Goal: Find contact information: Find contact information

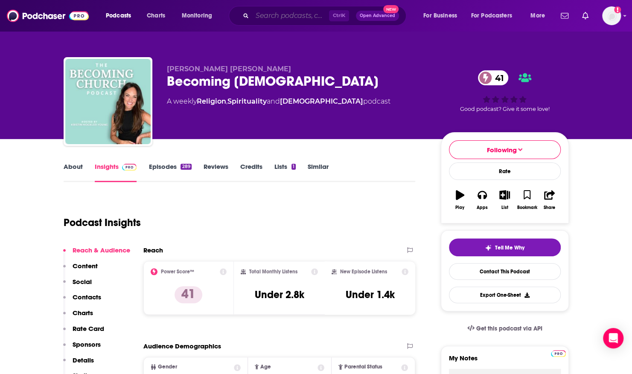
click at [268, 14] on input "Search podcasts, credits, & more..." at bounding box center [290, 16] width 77 height 14
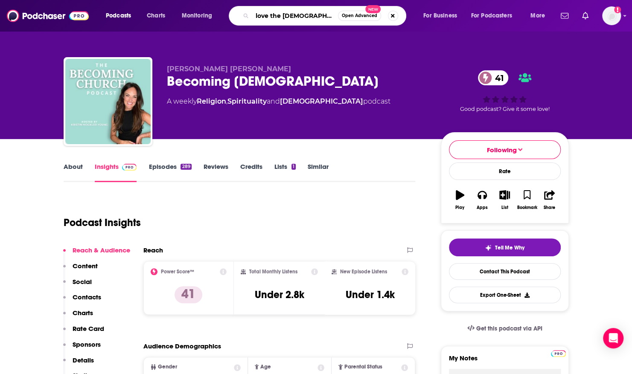
type input "love the bible podcast"
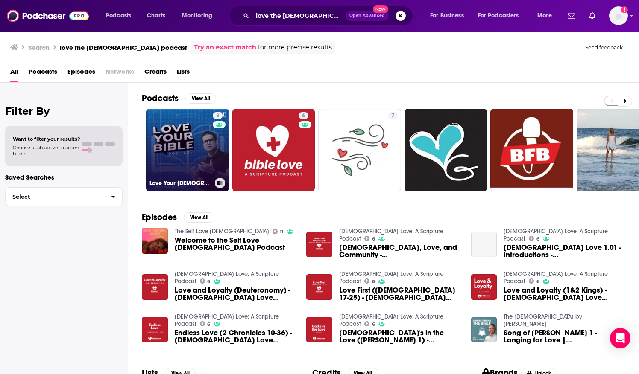
click at [162, 125] on link "8 Love Your Bible Podcast" at bounding box center [187, 150] width 83 height 83
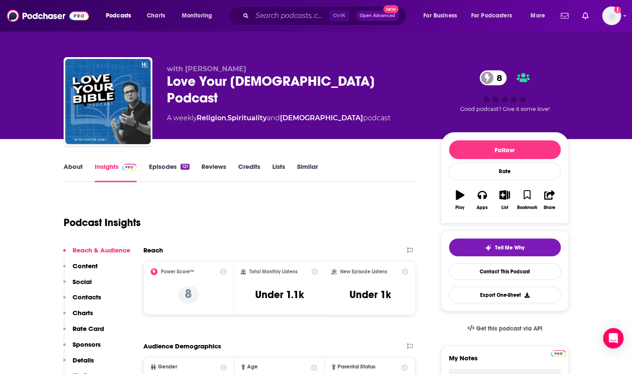
click at [158, 170] on link "Episodes 121" at bounding box center [169, 173] width 41 height 20
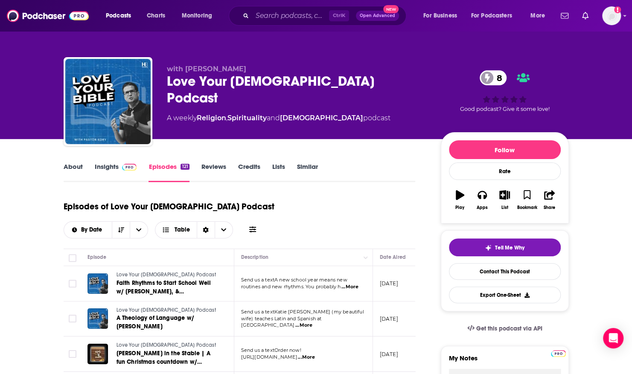
click at [69, 168] on link "About" at bounding box center [73, 173] width 19 height 20
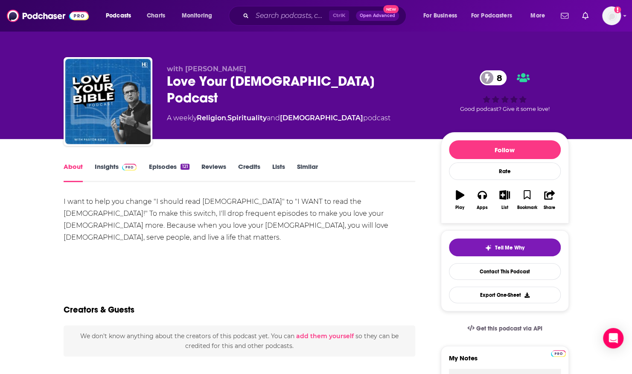
click at [158, 164] on link "Episodes 121" at bounding box center [169, 173] width 41 height 20
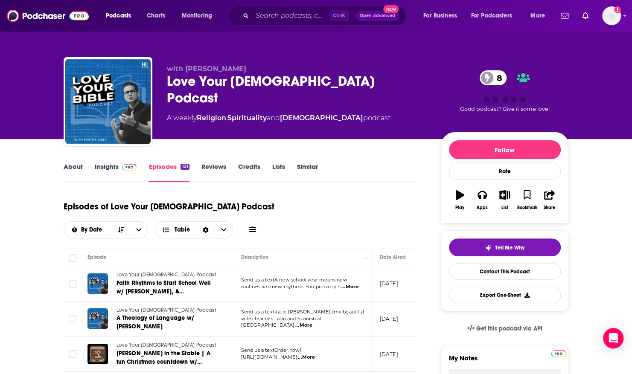
click at [612, 59] on div "with Pastor Kory Love Your Bible Podcast 8 A weekly Religion , Spirituality and…" at bounding box center [316, 69] width 632 height 139
click at [549, 150] on button "Follow" at bounding box center [505, 149] width 112 height 19
click at [541, 148] on button "Following" at bounding box center [505, 149] width 112 height 19
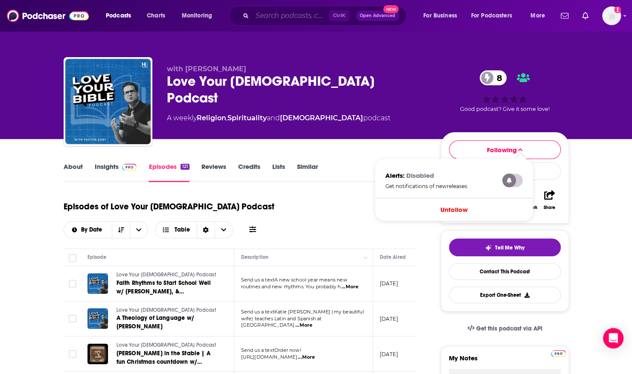
click at [258, 16] on input "Search podcasts, credits, & more..." at bounding box center [290, 16] width 77 height 14
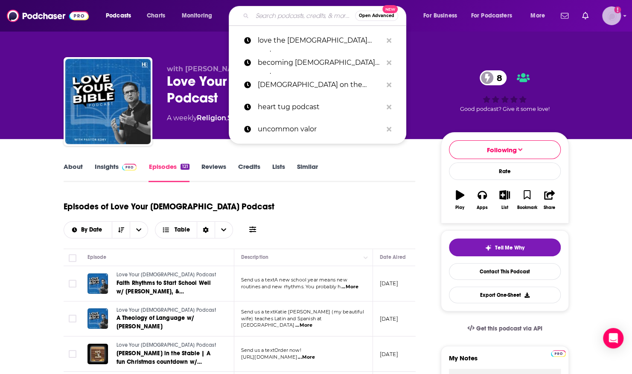
click at [612, 15] on img "Logged in as ShellB" at bounding box center [611, 15] width 19 height 19
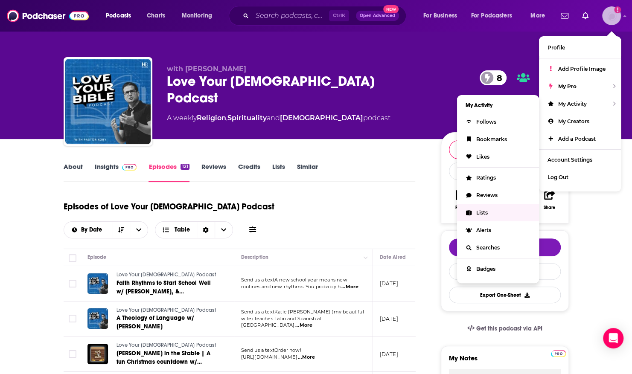
click at [481, 211] on span "Lists" at bounding box center [482, 213] width 12 height 6
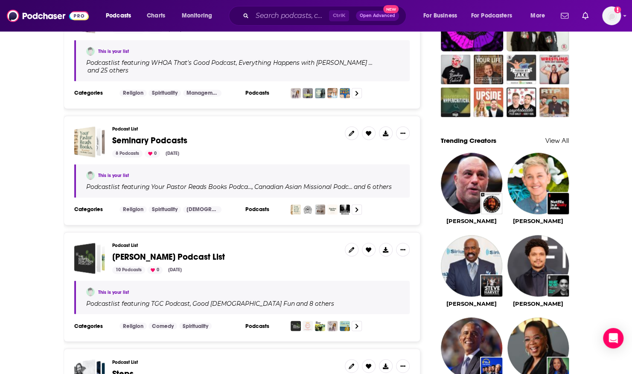
scroll to position [658, 0]
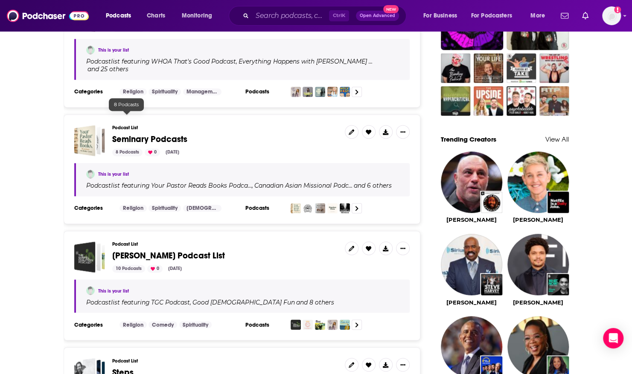
click at [125, 149] on div "8 Podcasts" at bounding box center [127, 153] width 30 height 8
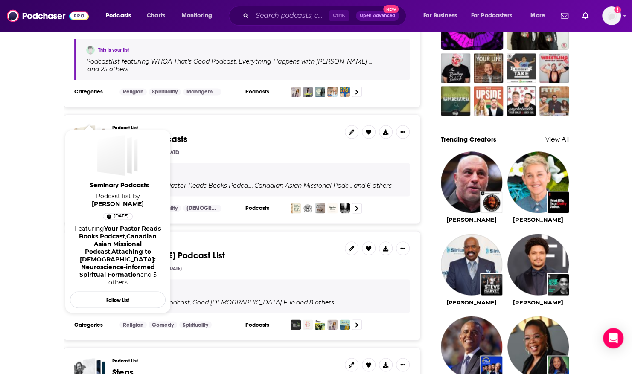
click at [84, 125] on div "Seminary Podcasts" at bounding box center [84, 140] width 21 height 31
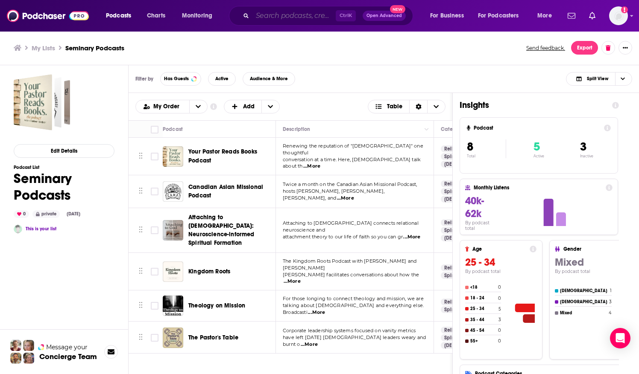
click at [265, 12] on input "Search podcasts, credits, & more..." at bounding box center [293, 16] width 83 height 14
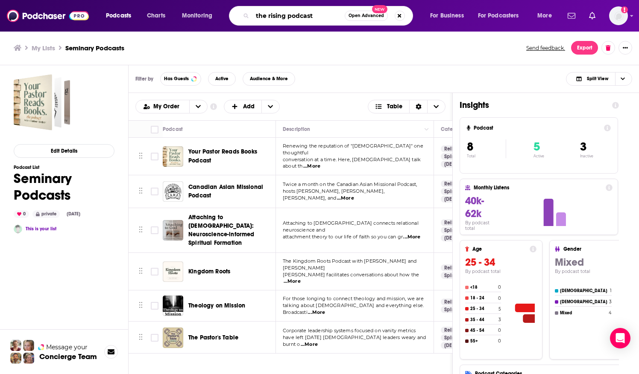
type input "the rising podcast"
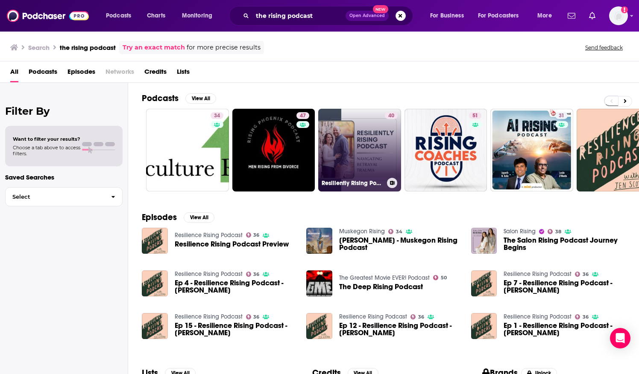
click at [331, 128] on link "40 Resiliently Rising Podcast" at bounding box center [359, 150] width 83 height 83
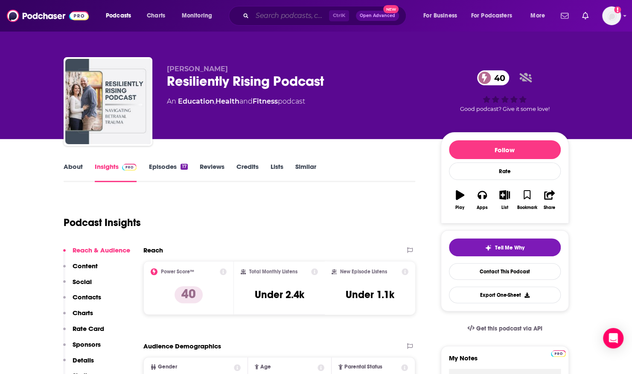
click at [275, 19] on input "Search podcasts, credits, & more..." at bounding box center [290, 16] width 77 height 14
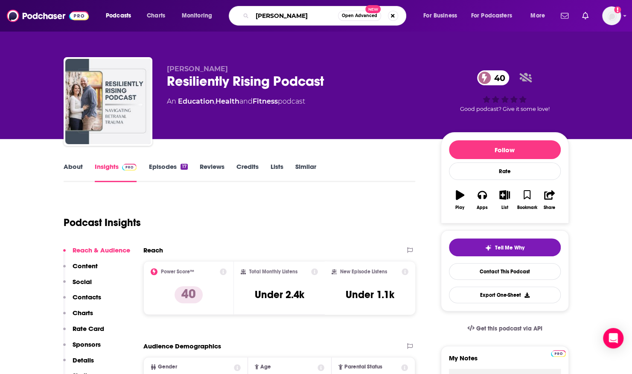
type input "melanie penn"
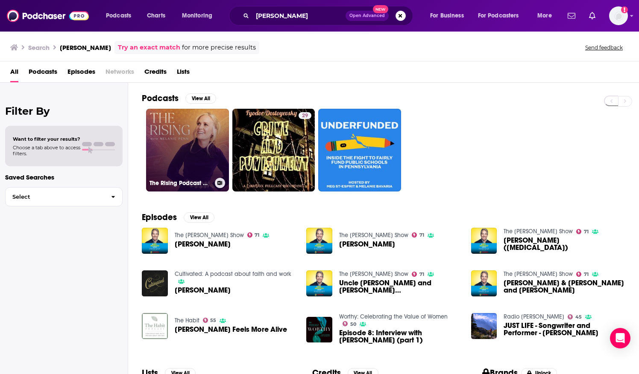
click at [165, 134] on link "The Rising Podcast with Melanie Penn" at bounding box center [187, 150] width 83 height 83
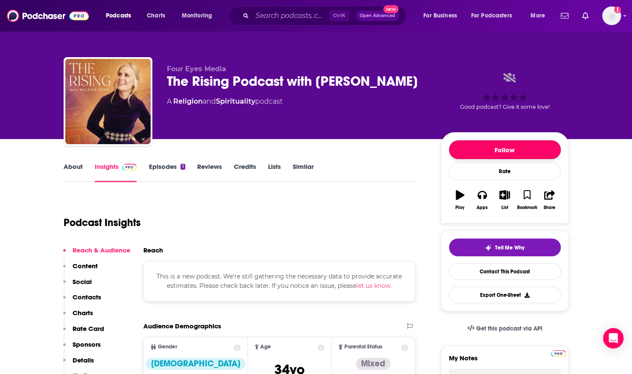
click at [462, 153] on button "Follow" at bounding box center [505, 149] width 112 height 19
click at [154, 166] on link "Episodes 1" at bounding box center [167, 173] width 36 height 20
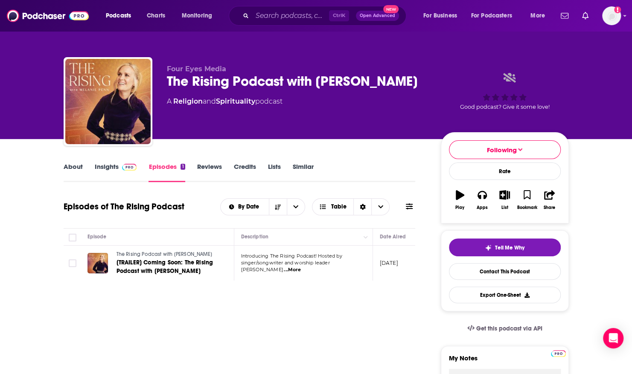
click at [301, 267] on span "...More" at bounding box center [292, 270] width 17 height 7
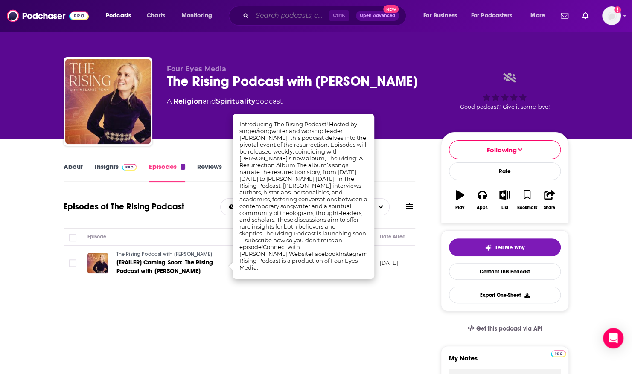
click at [262, 15] on input "Search podcasts, credits, & more..." at bounding box center [290, 16] width 77 height 14
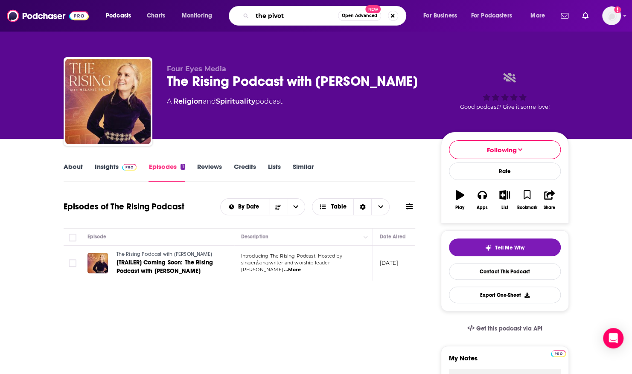
type input "the pivot"
click at [598, 49] on div "Four Eyes Media The Rising Podcast with Melanie Penn A Religion and Spiritualit…" at bounding box center [316, 69] width 632 height 139
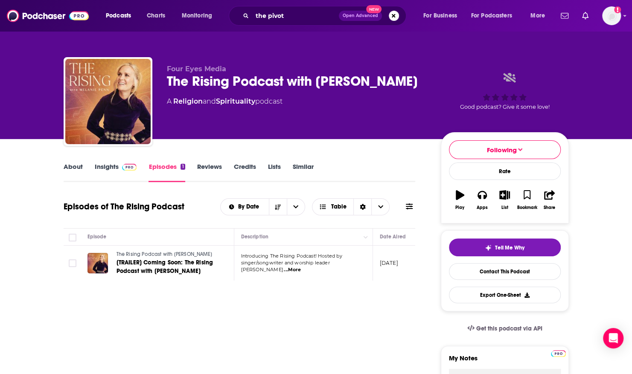
drag, startPoint x: 25, startPoint y: 54, endPoint x: 69, endPoint y: 32, distance: 49.1
click at [25, 54] on div "Four Eyes Media The Rising Podcast with Melanie Penn A Religion and Spiritualit…" at bounding box center [316, 69] width 632 height 139
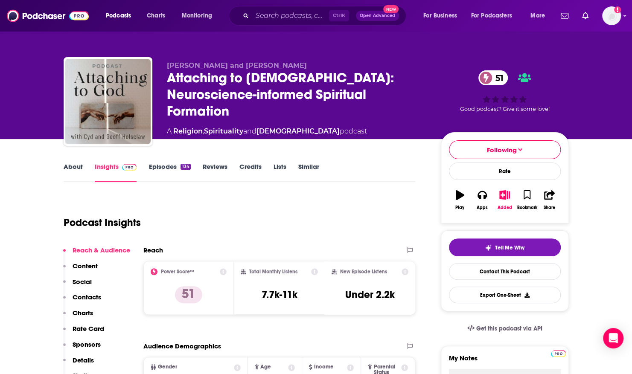
click at [74, 167] on link "About" at bounding box center [73, 173] width 19 height 20
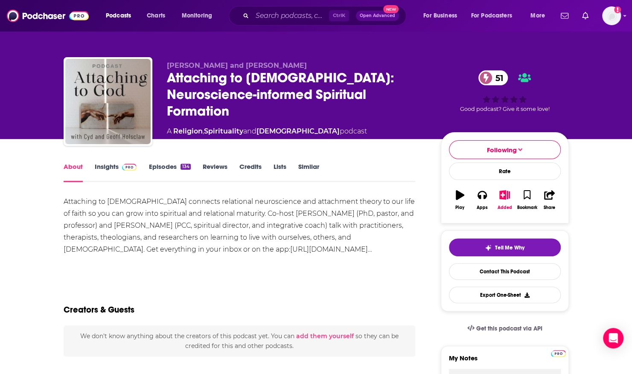
click at [149, 169] on link "Episodes 134" at bounding box center [170, 173] width 42 height 20
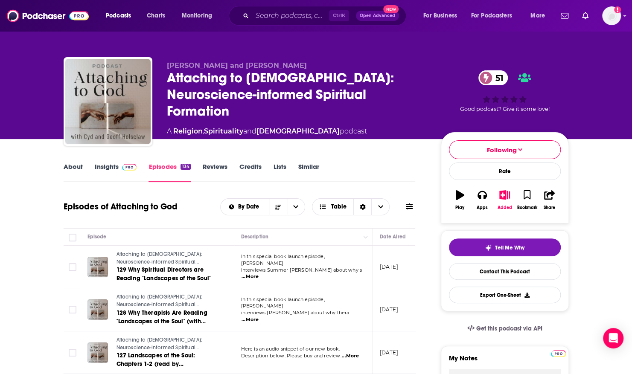
click at [31, 125] on div "[PERSON_NAME] and [PERSON_NAME] Attaching to [DEMOGRAPHIC_DATA]: Neuroscience-i…" at bounding box center [316, 69] width 632 height 139
click at [610, 9] on img "Logged in as ShellB" at bounding box center [611, 15] width 19 height 19
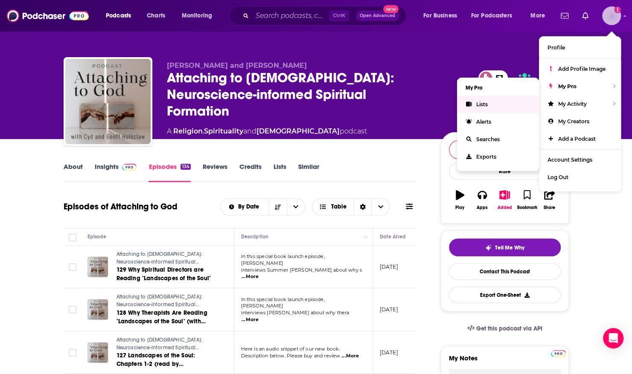
click at [480, 103] on span "Lists" at bounding box center [482, 104] width 12 height 6
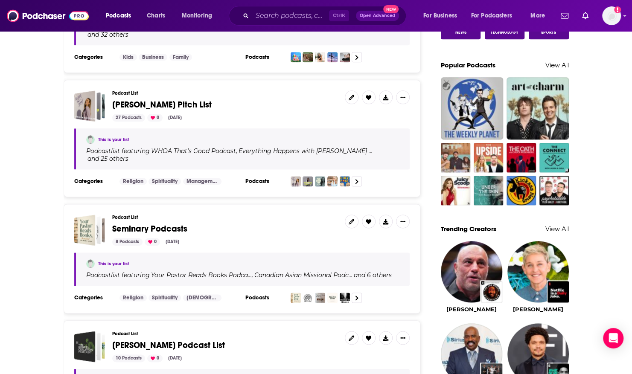
scroll to position [586, 0]
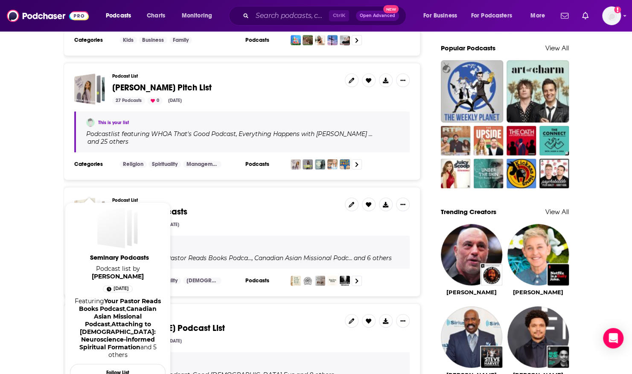
click at [91, 198] on div "Seminary Podcasts" at bounding box center [84, 213] width 21 height 31
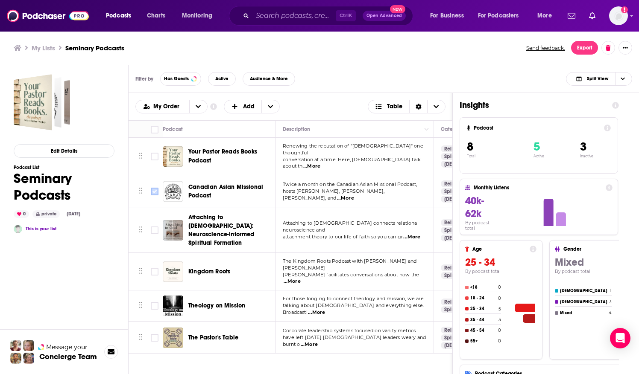
click at [153, 188] on input "Toggle select row" at bounding box center [155, 192] width 8 height 8
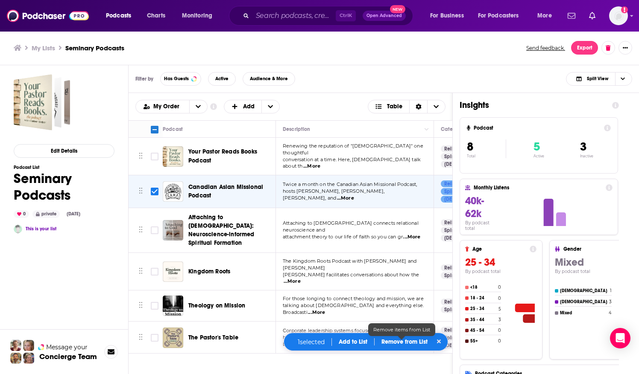
click at [420, 340] on p "Remove from List" at bounding box center [404, 341] width 46 height 7
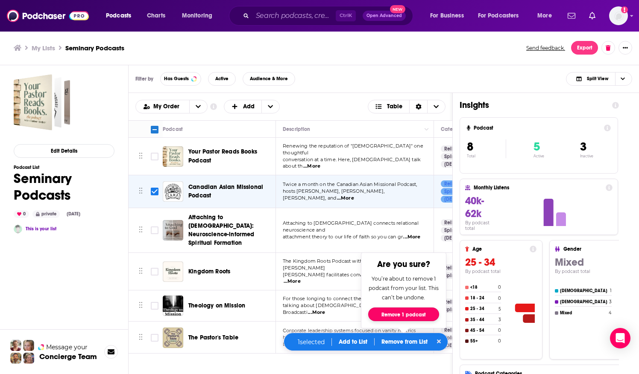
click at [409, 314] on button "Remove 1 podcast" at bounding box center [403, 315] width 71 height 14
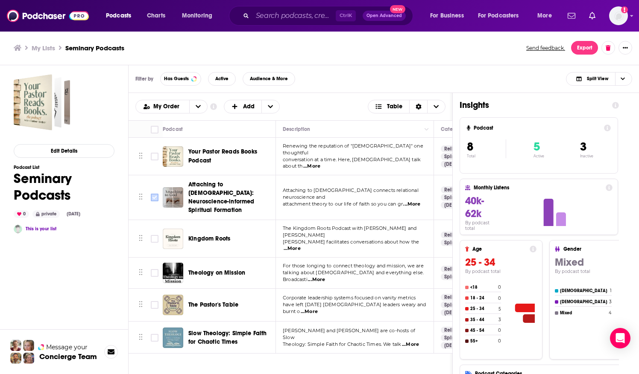
click at [151, 194] on input "Toggle select row" at bounding box center [155, 198] width 8 height 8
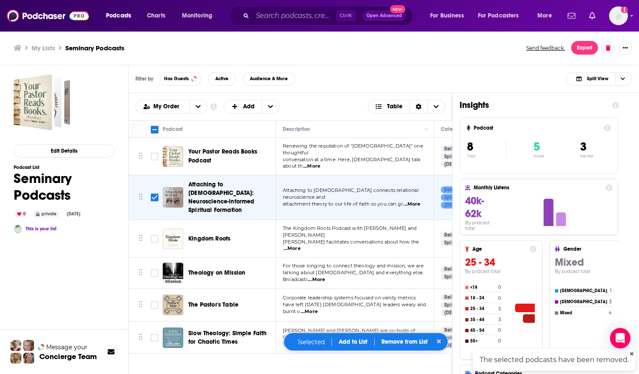
click at [155, 194] on input "Toggle select row" at bounding box center [155, 198] width 8 height 8
checkbox input "false"
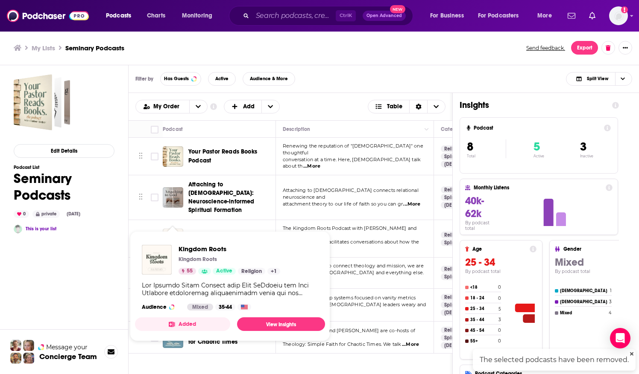
click at [177, 229] on img "Kingdom Roots" at bounding box center [173, 239] width 20 height 20
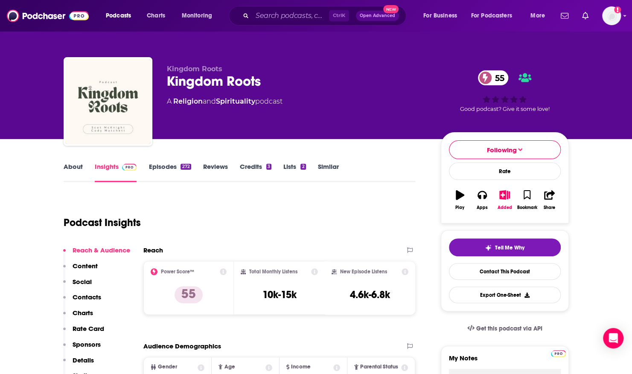
click at [69, 162] on div "About Insights Episodes 272 Reviews Credits 3 Lists 2 Similar" at bounding box center [240, 171] width 352 height 21
click at [75, 172] on link "About" at bounding box center [73, 173] width 19 height 20
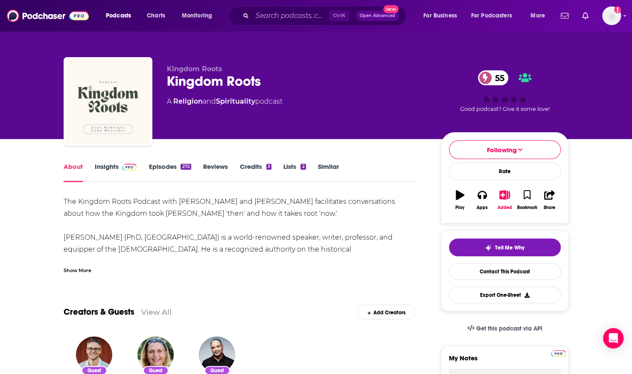
click at [166, 167] on link "Episodes 272" at bounding box center [170, 173] width 42 height 20
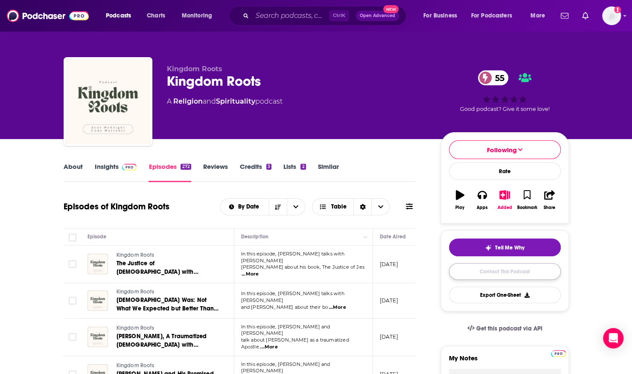
click at [498, 267] on link "Contact This Podcast" at bounding box center [505, 271] width 112 height 17
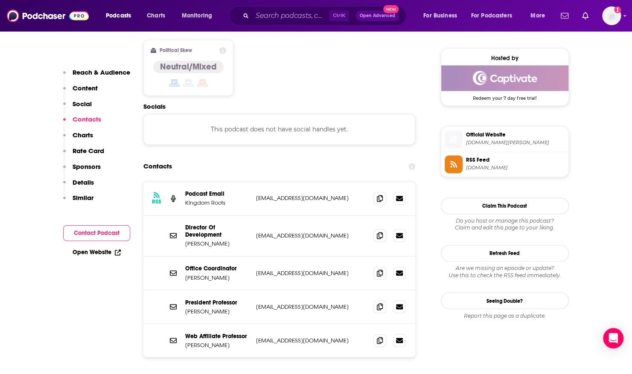
scroll to position [676, 0]
click at [380, 195] on icon at bounding box center [380, 198] width 6 height 7
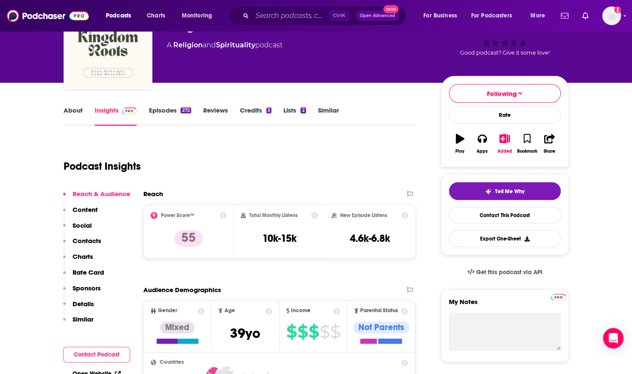
scroll to position [0, 0]
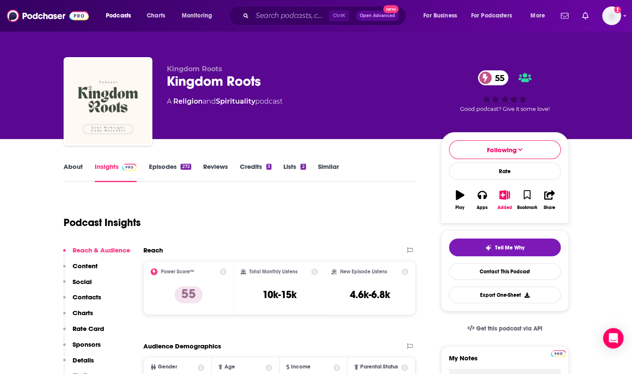
click at [73, 167] on link "About" at bounding box center [73, 173] width 19 height 20
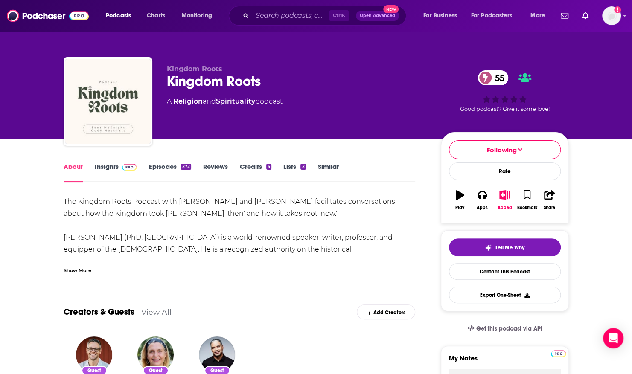
click at [77, 268] on div "Show More" at bounding box center [78, 270] width 28 height 8
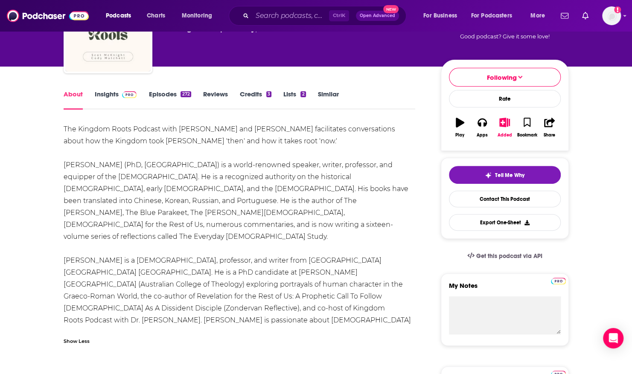
scroll to position [73, 0]
click at [508, 198] on link "Contact This Podcast" at bounding box center [505, 199] width 112 height 17
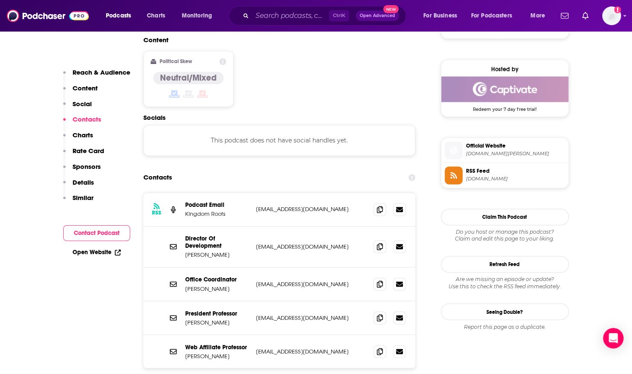
scroll to position [664, 0]
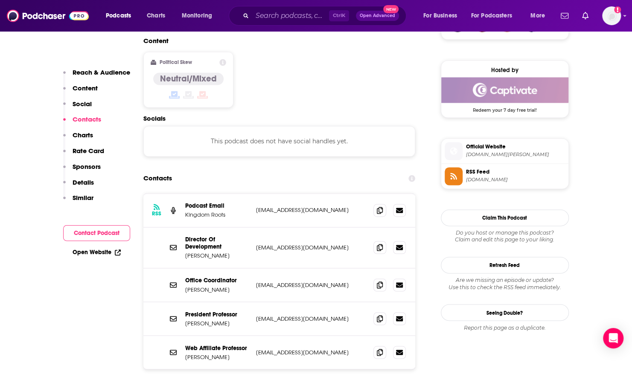
click at [285, 227] on div "Director Of Development [PERSON_NAME] [EMAIL_ADDRESS][DOMAIN_NAME] [EMAIL_ADDRE…" at bounding box center [279, 247] width 272 height 41
click at [271, 207] on p "[EMAIL_ADDRESS][DOMAIN_NAME]" at bounding box center [311, 210] width 111 height 7
click at [380, 207] on icon at bounding box center [380, 210] width 6 height 7
